Goal: Task Accomplishment & Management: Manage account settings

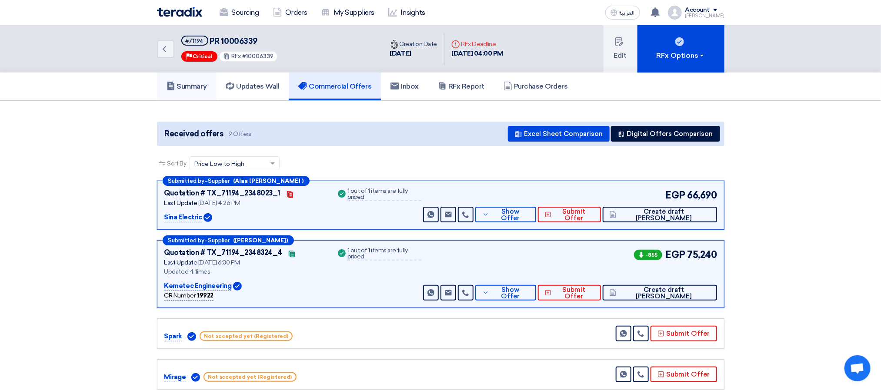
click at [196, 87] on h5 "Summary" at bounding box center [187, 86] width 40 height 9
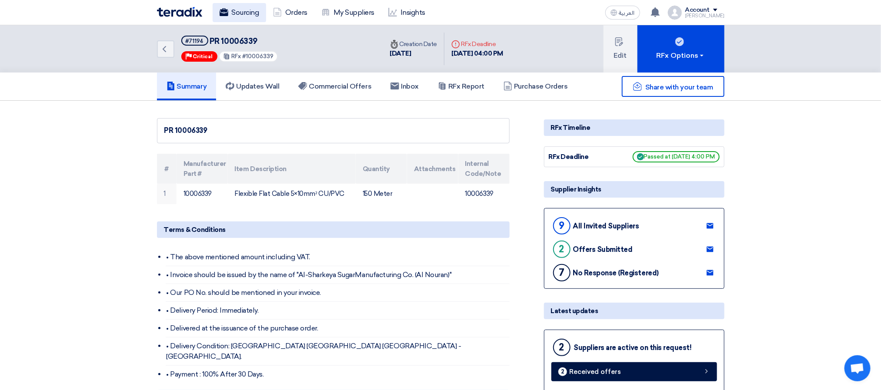
click at [237, 7] on link "Sourcing" at bounding box center [239, 12] width 53 height 19
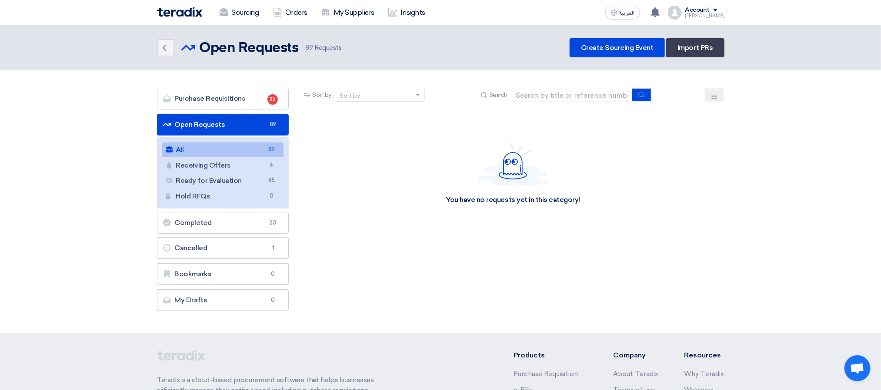
click at [473, 57] on div "Back Open Requests Open Requests 89 Requests Create Sourcing Event Import PRs" at bounding box center [440, 47] width 567 height 19
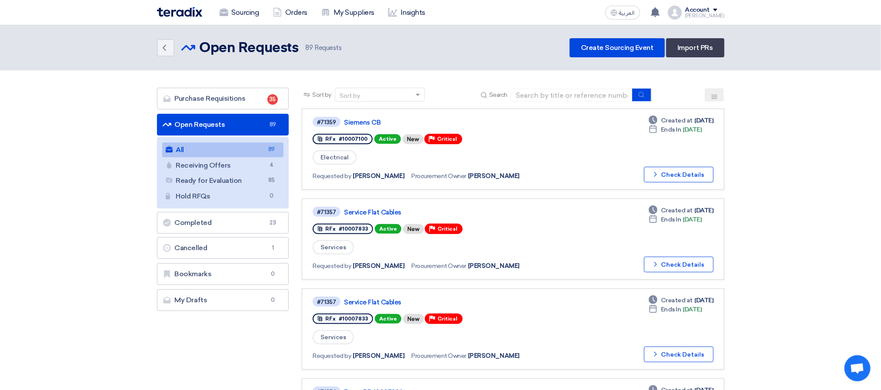
click at [471, 58] on header "Back Open Requests Open Requests 89" at bounding box center [440, 47] width 881 height 45
click at [364, 119] on link "Siemens CB" at bounding box center [452, 123] width 217 height 8
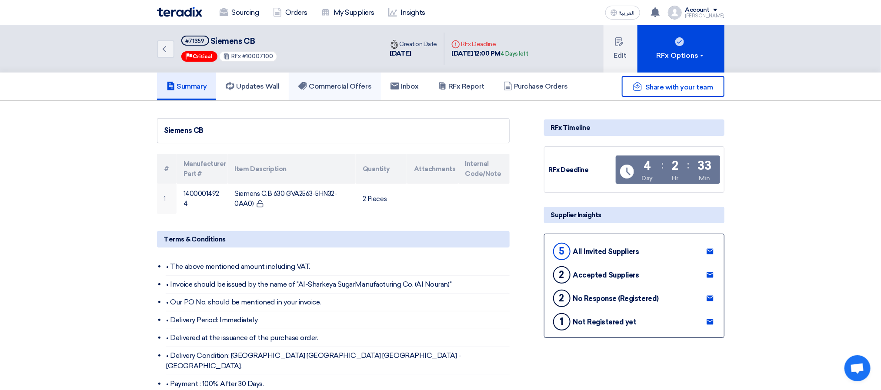
click at [338, 94] on link "Commercial Offers" at bounding box center [335, 87] width 92 height 28
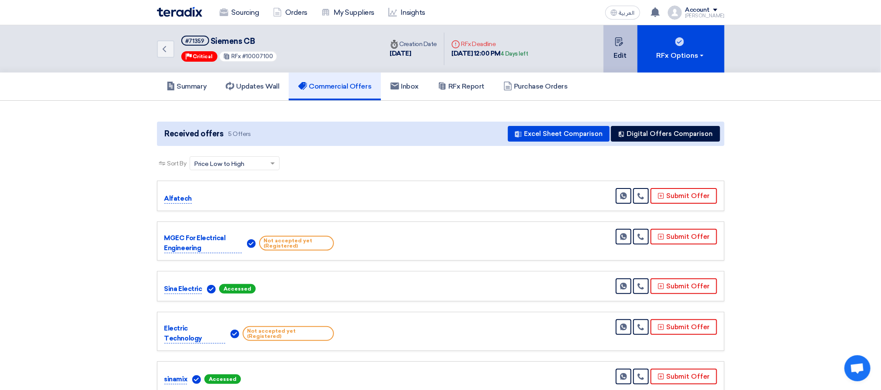
click at [618, 53] on button "Edit" at bounding box center [621, 48] width 34 height 47
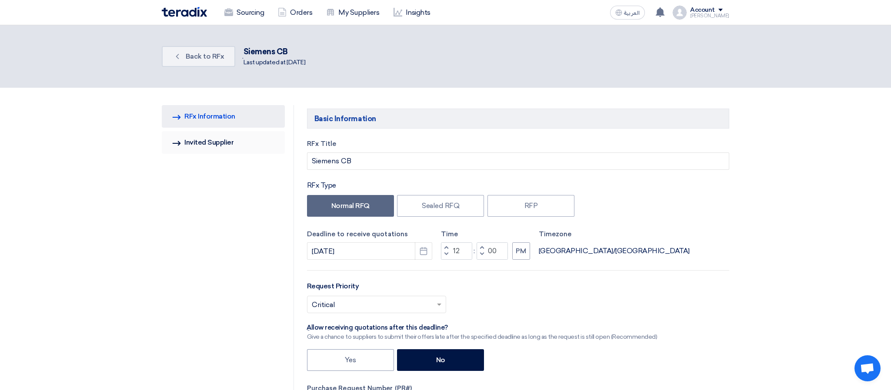
click at [203, 141] on link "Invited Suppliers Invited Supplier" at bounding box center [223, 142] width 123 height 23
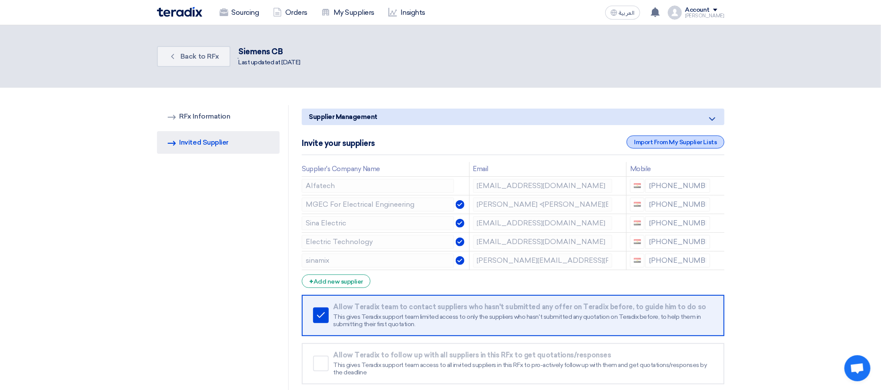
click at [680, 146] on div "Import From My Supplier Lists" at bounding box center [675, 142] width 97 height 13
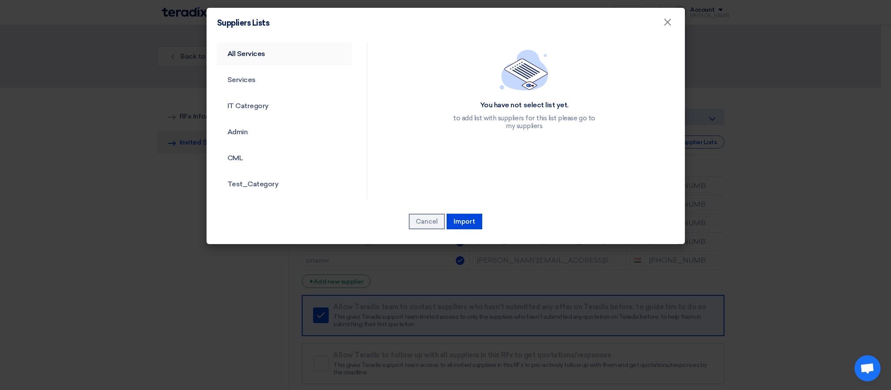
click at [247, 54] on link "All Services" at bounding box center [284, 54] width 135 height 23
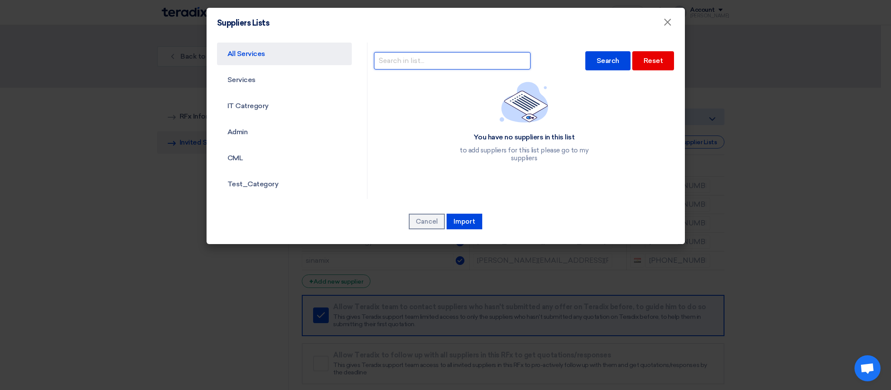
click at [459, 55] on input "text" at bounding box center [452, 60] width 157 height 17
click at [609, 59] on div "Search" at bounding box center [607, 60] width 45 height 19
click at [466, 60] on input "GOLDEN TEC" at bounding box center [452, 60] width 157 height 17
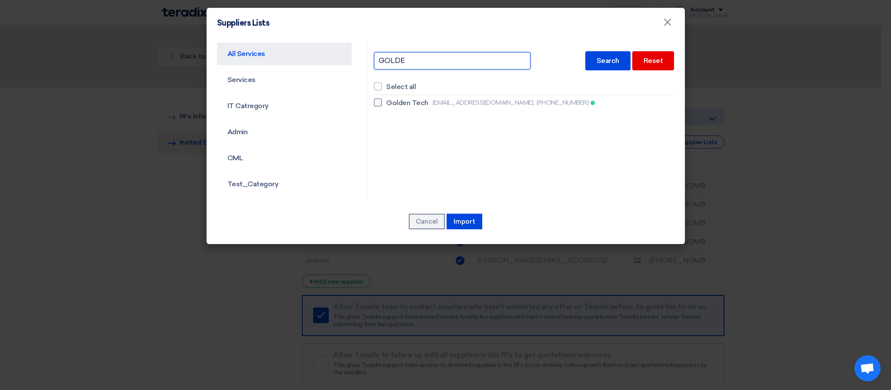
type input "GOLDE"
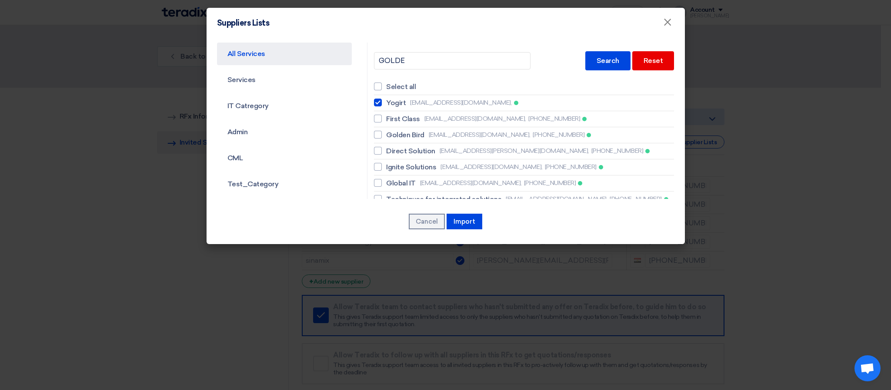
click at [376, 101] on div at bounding box center [378, 103] width 8 height 8
click at [386, 101] on input "[PERSON_NAME] [EMAIL_ADDRESS][DOMAIN_NAME]," at bounding box center [389, 103] width 6 height 6
checkbox input "false"
click at [415, 58] on input "GOLDE" at bounding box center [452, 60] width 157 height 17
type input "GOLDEN"
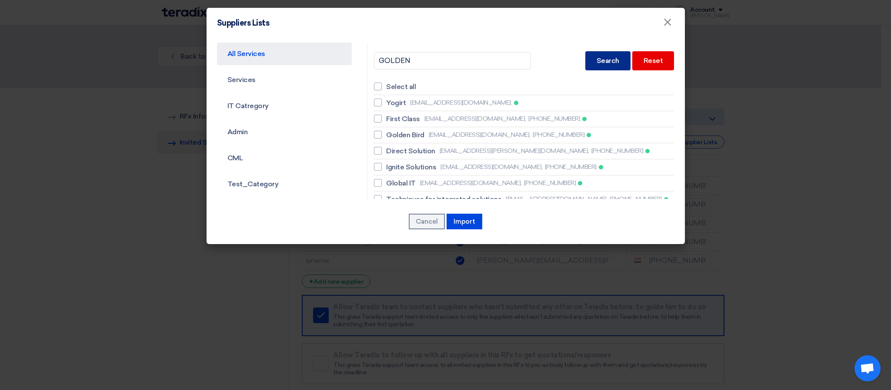
click at [596, 63] on div "Search" at bounding box center [607, 60] width 45 height 19
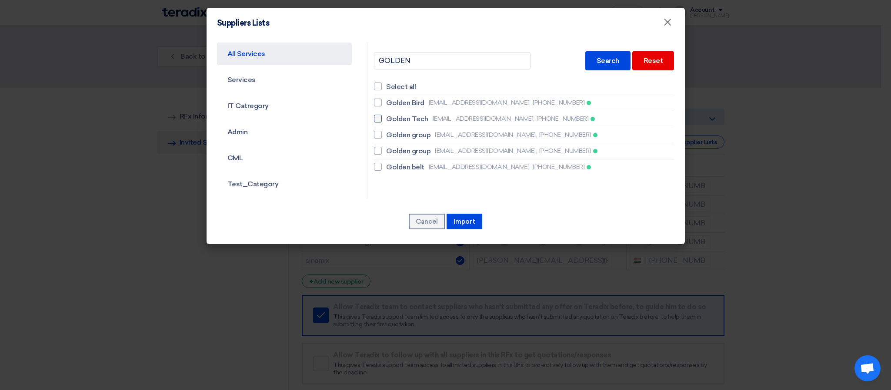
click at [406, 120] on span "Golden Tech" at bounding box center [407, 119] width 42 height 10
click at [392, 120] on input "Golden Tech [EMAIL_ADDRESS][DOMAIN_NAME], [PHONE_NUMBER]" at bounding box center [389, 119] width 6 height 6
checkbox input "true"
click at [470, 220] on button "Import" at bounding box center [465, 222] width 36 height 16
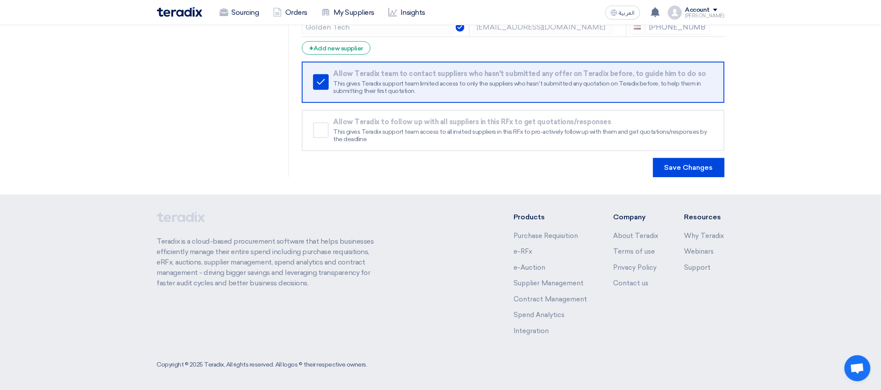
scroll to position [253, 0]
click at [696, 171] on button "Save Changes" at bounding box center [688, 166] width 71 height 19
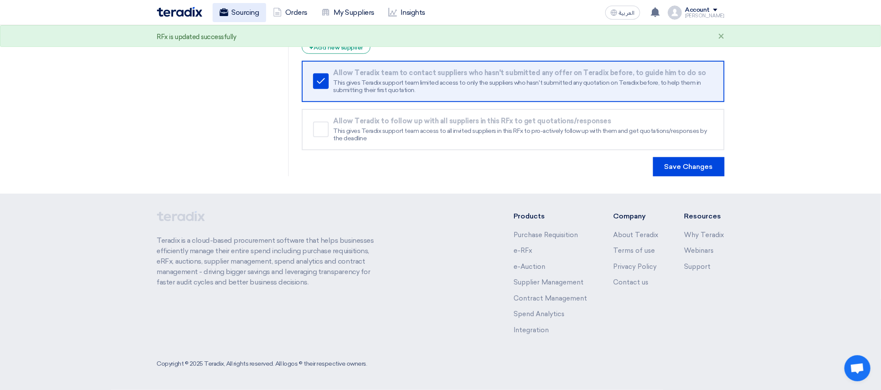
click at [230, 11] on link "Sourcing" at bounding box center [239, 12] width 53 height 19
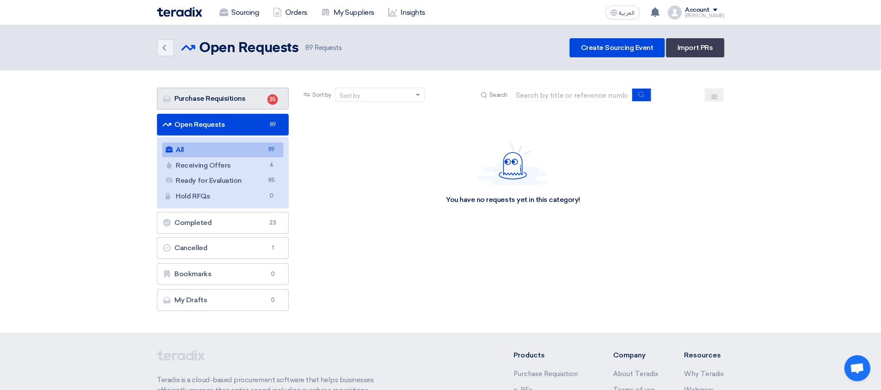
click at [260, 94] on link "Purchase Requisitions Purchase Requisitions 35" at bounding box center [223, 99] width 132 height 22
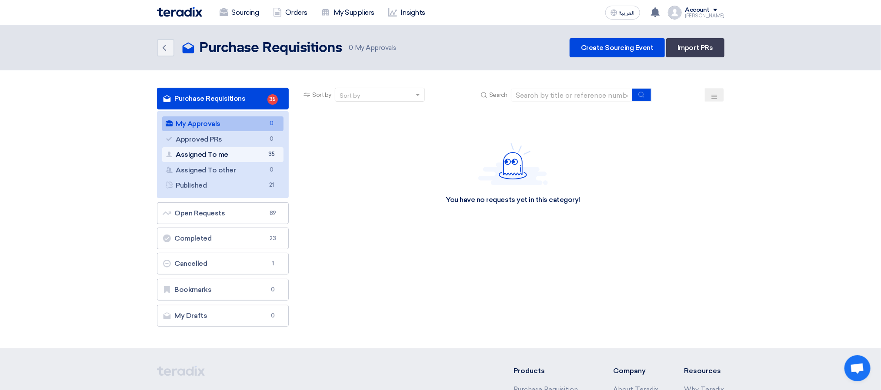
click at [228, 149] on link "Assigned To me Assigned To me 35" at bounding box center [223, 154] width 122 height 15
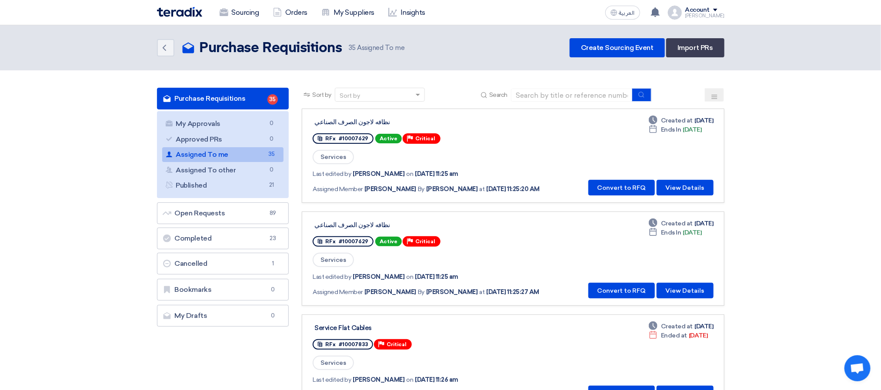
click at [430, 66] on header "Back Purchase Requisitions Purchase Requisitions 35" at bounding box center [440, 47] width 881 height 45
click at [464, 50] on div "Back Purchase Requisitions Purchase Requisitions 35 Assigned To me Create Sourc…" at bounding box center [440, 47] width 567 height 19
click at [233, 12] on link "Sourcing" at bounding box center [239, 12] width 53 height 19
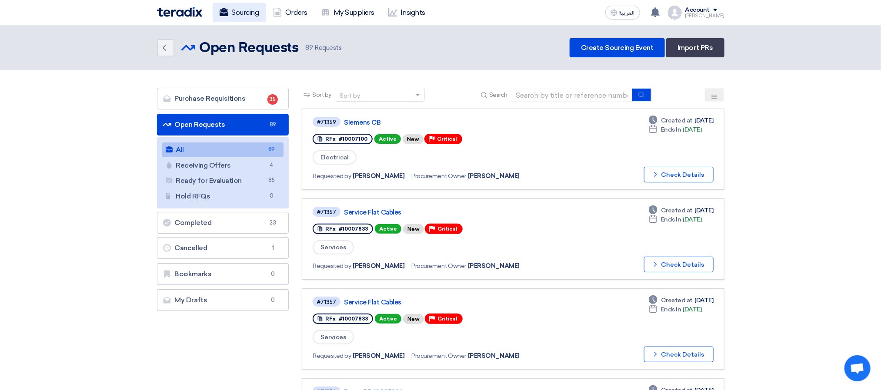
click at [239, 14] on link "Sourcing" at bounding box center [239, 12] width 53 height 19
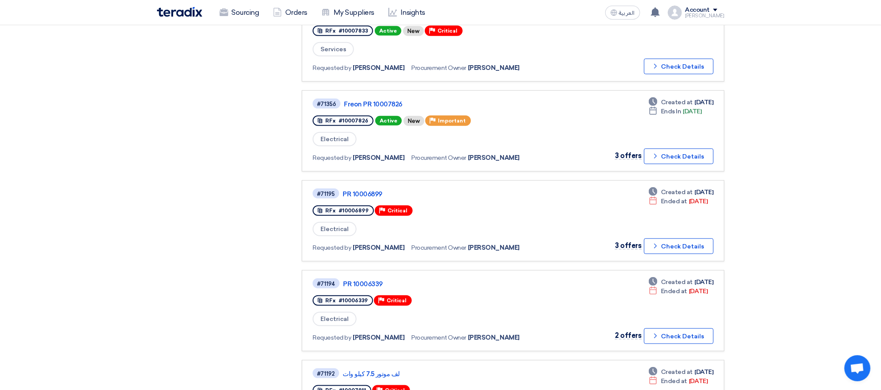
scroll to position [261, 0]
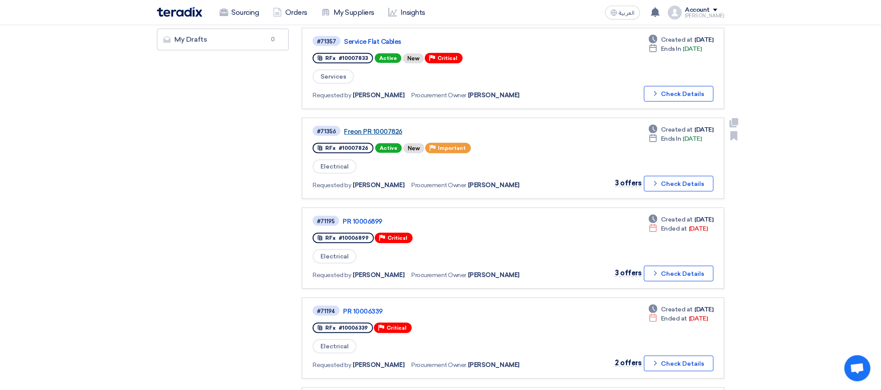
click at [387, 128] on link "Freon PR 10007826" at bounding box center [452, 132] width 217 height 8
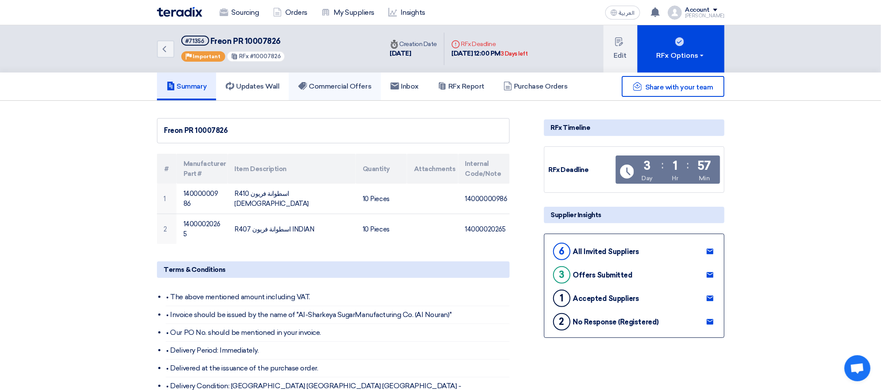
click at [323, 92] on link "Commercial Offers" at bounding box center [335, 87] width 92 height 28
